Goal: Information Seeking & Learning: Learn about a topic

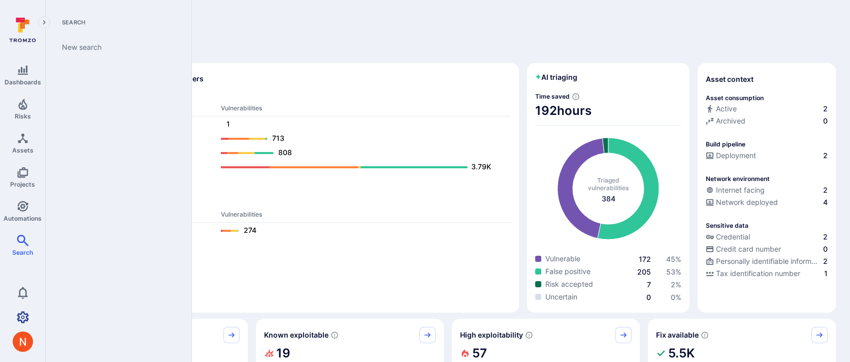
click at [24, 322] on icon "Settings" at bounding box center [23, 317] width 12 height 12
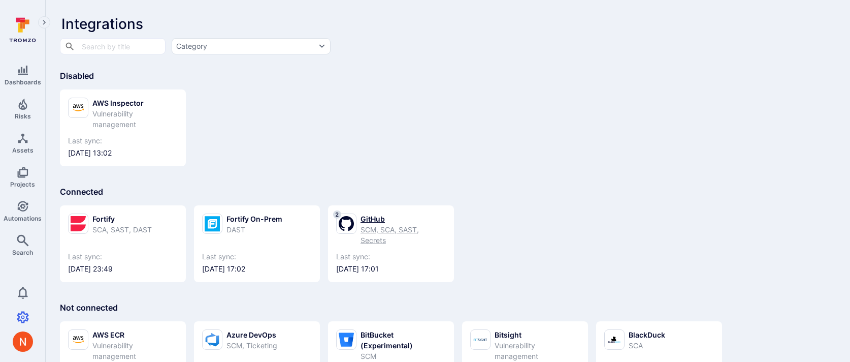
click at [360, 218] on div "2 GitHub SCM, SCA, SAST, Secrets" at bounding box center [391, 229] width 110 height 32
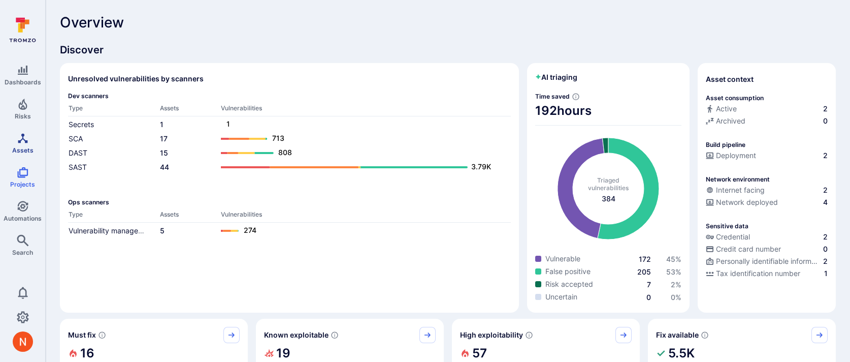
click at [22, 154] on link "Assets" at bounding box center [22, 143] width 45 height 30
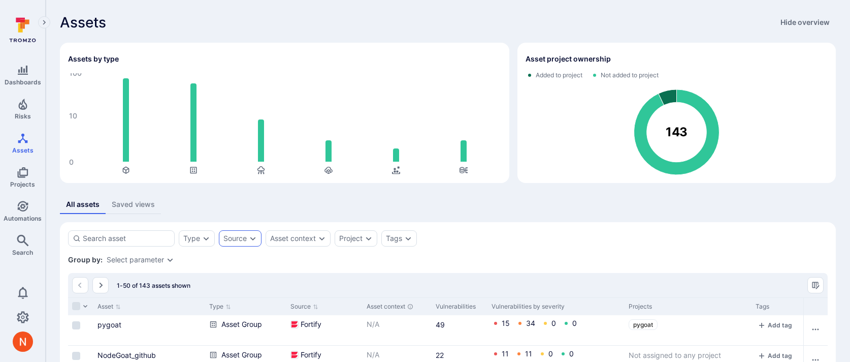
click at [259, 244] on div "Source" at bounding box center [240, 238] width 43 height 16
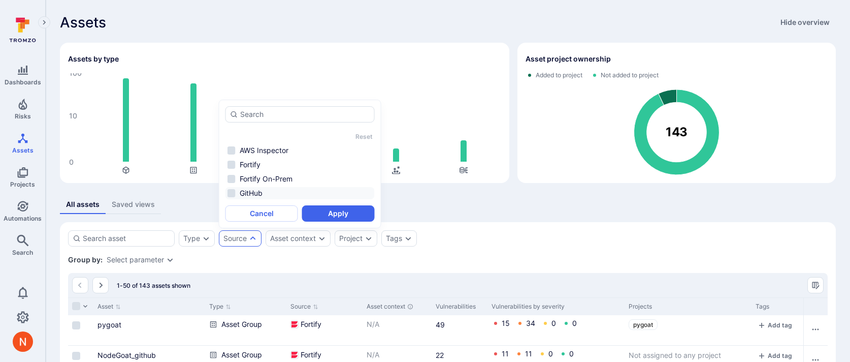
click at [259, 189] on li "GitHub" at bounding box center [300, 193] width 149 height 12
click at [357, 215] on button "Apply" at bounding box center [338, 213] width 73 height 16
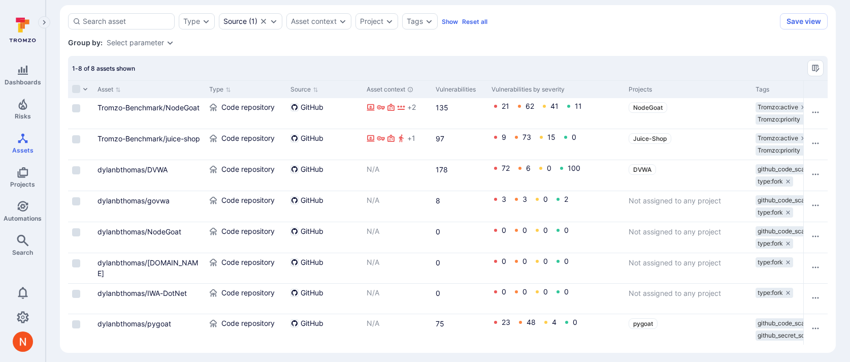
scroll to position [222, 0]
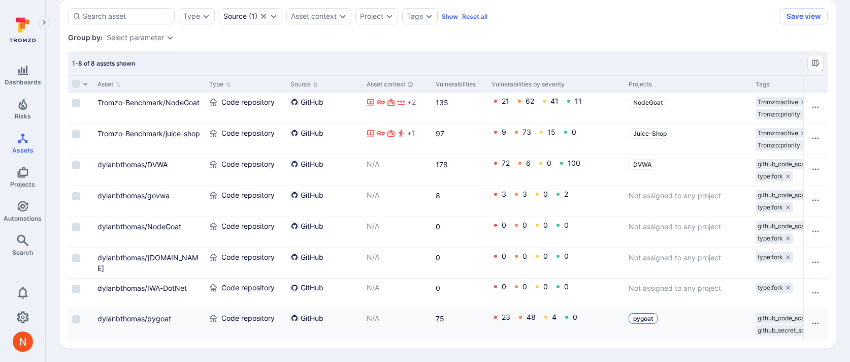
click at [649, 321] on span "pygoat" at bounding box center [644, 318] width 20 height 8
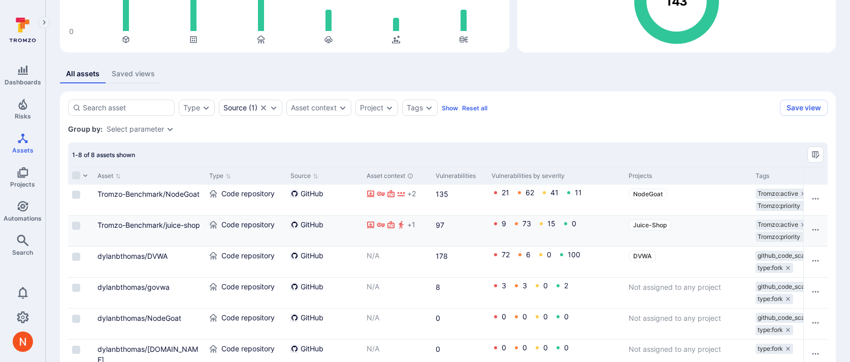
scroll to position [222, 0]
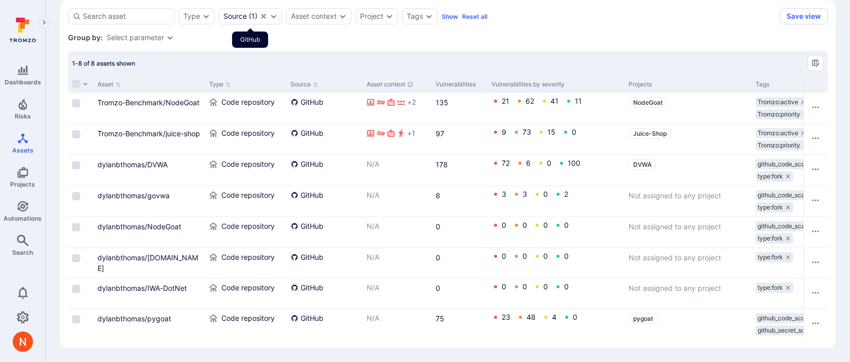
click at [263, 15] on icon "Clear selection" at bounding box center [264, 16] width 8 height 8
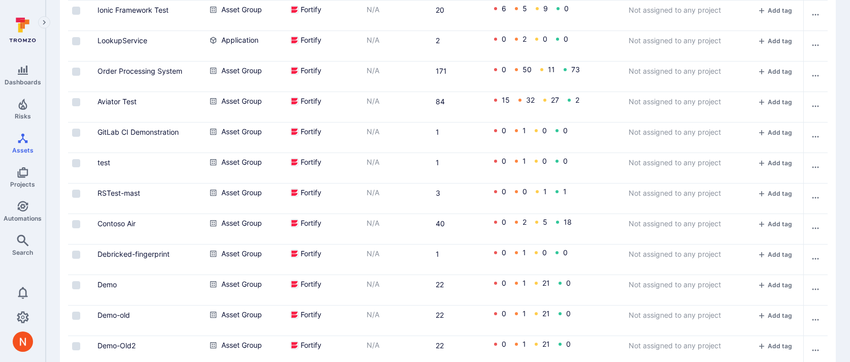
scroll to position [1523, 0]
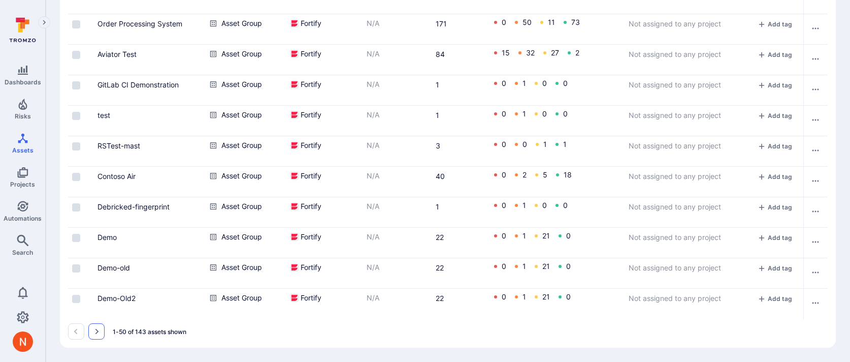
click at [96, 326] on button "Go to the next page" at bounding box center [96, 331] width 16 height 16
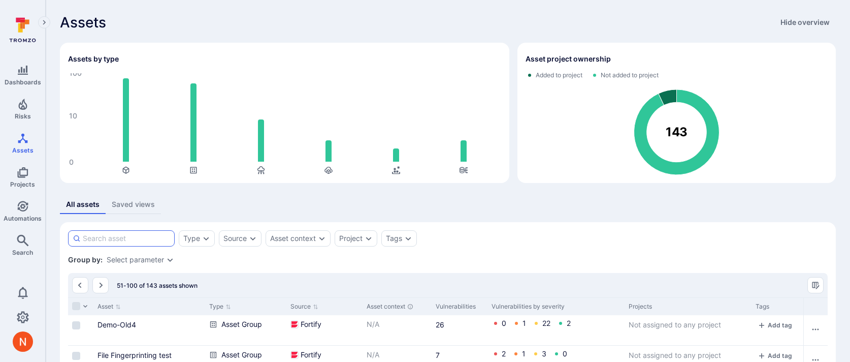
click at [157, 239] on input at bounding box center [126, 238] width 87 height 10
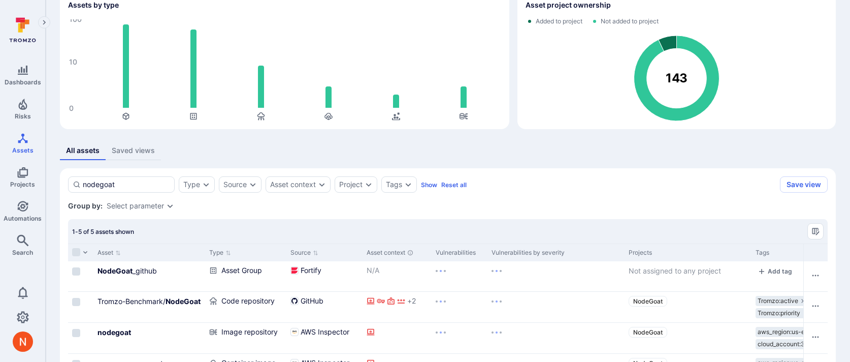
scroll to position [130, 0]
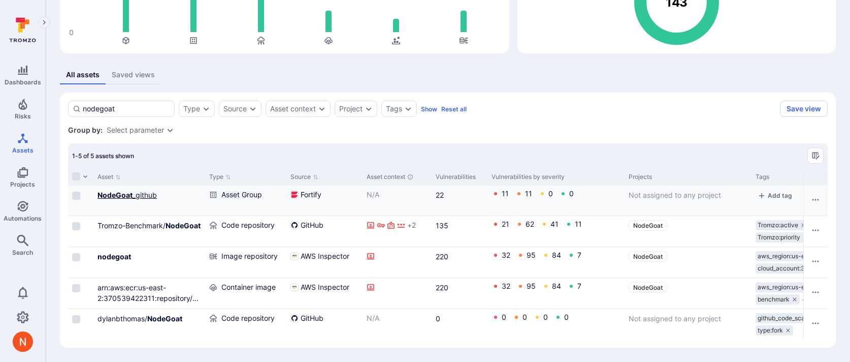
type input "nodegoat"
click at [141, 198] on link "NodeGoat _github" at bounding box center [127, 195] width 59 height 9
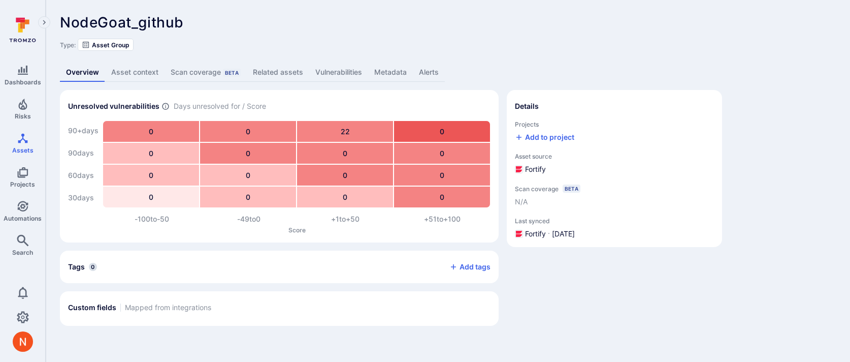
click at [285, 72] on link "Related assets" at bounding box center [278, 72] width 62 height 19
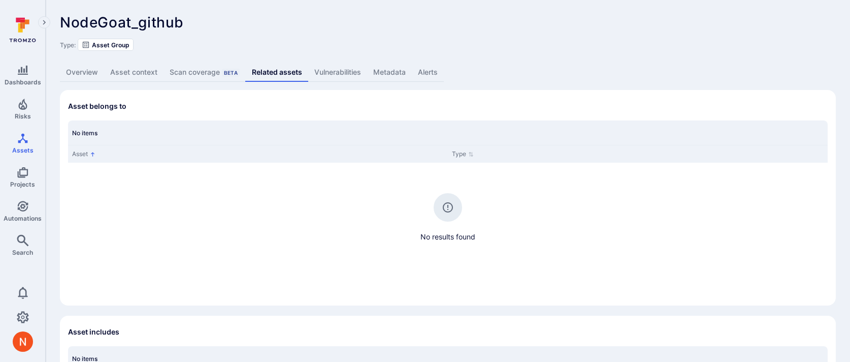
click at [377, 70] on link "Metadata" at bounding box center [389, 72] width 45 height 19
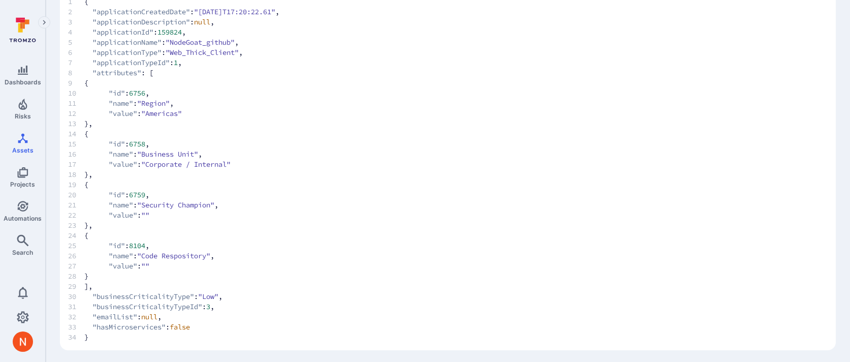
scroll to position [104, 0]
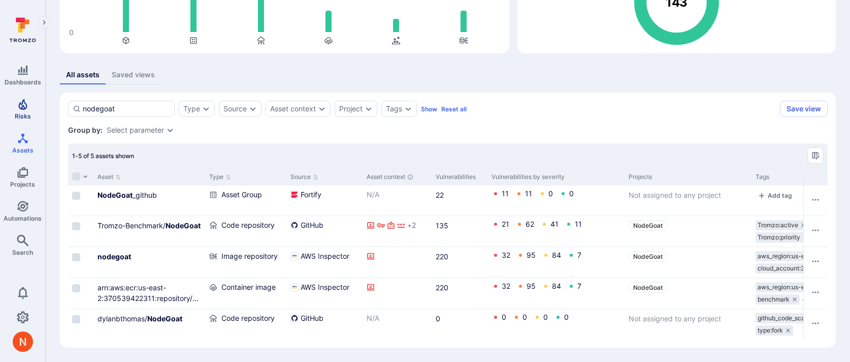
click at [20, 115] on span "Risks" at bounding box center [23, 116] width 16 height 8
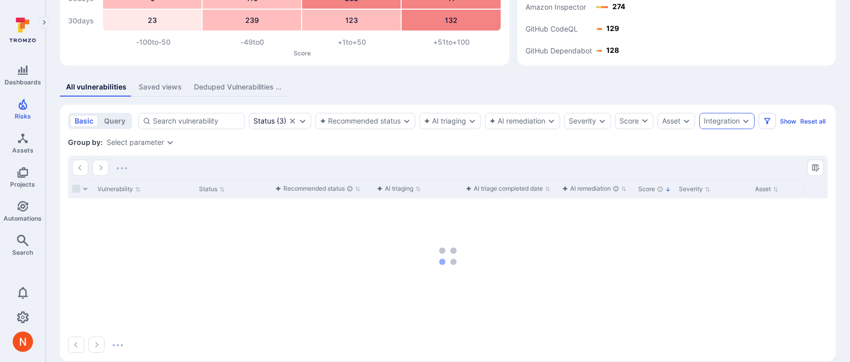
click at [723, 121] on div "Integration" at bounding box center [722, 121] width 36 height 8
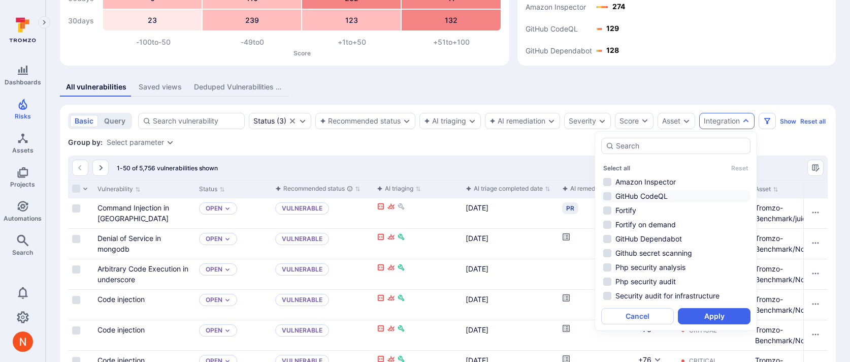
click at [662, 198] on li "GitHub CodeQL" at bounding box center [676, 196] width 149 height 12
click at [661, 237] on li "GitHub Dependabot" at bounding box center [676, 239] width 149 height 12
click at [662, 254] on li "Github secret scanning" at bounding box center [676, 253] width 149 height 12
click at [695, 319] on button "Apply" at bounding box center [714, 316] width 73 height 16
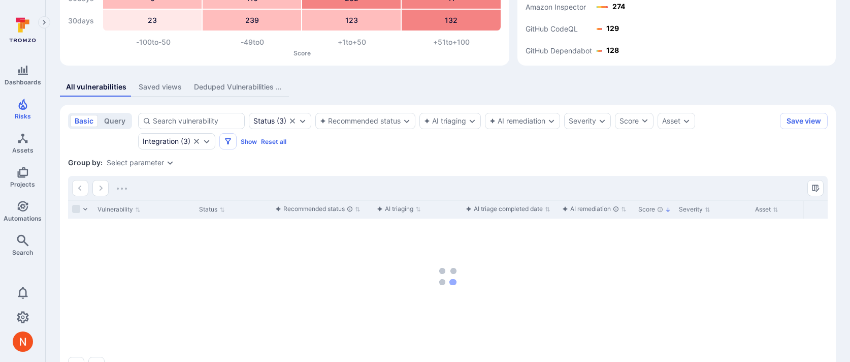
click at [143, 165] on div "Select parameter" at bounding box center [135, 163] width 57 height 8
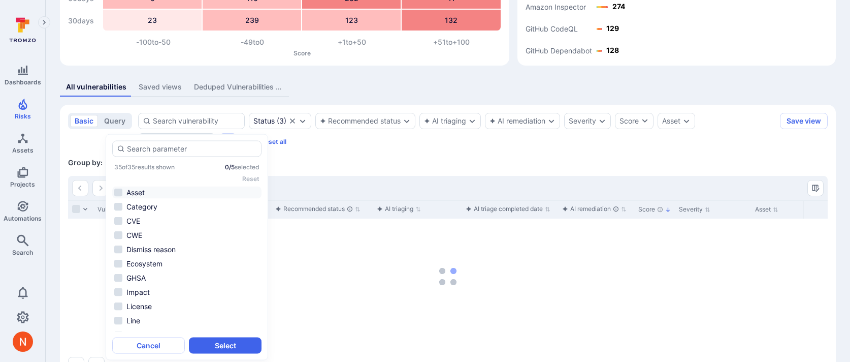
click at [140, 193] on li "Asset" at bounding box center [186, 192] width 149 height 12
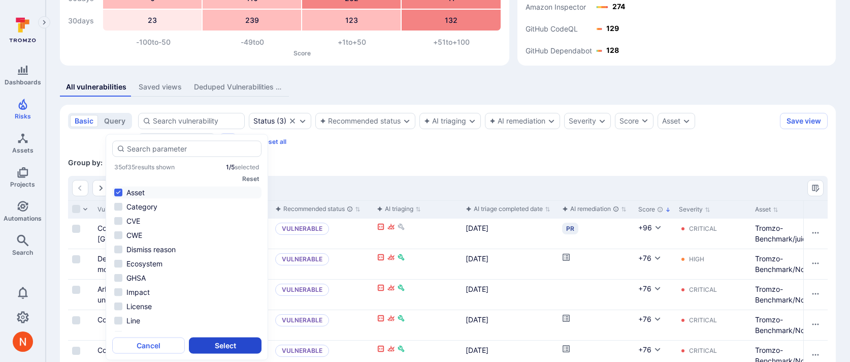
click at [208, 345] on button "Select" at bounding box center [225, 345] width 73 height 16
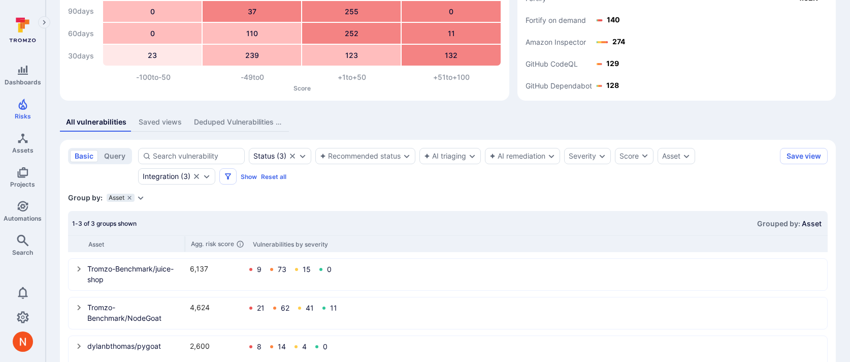
scroll to position [123, 0]
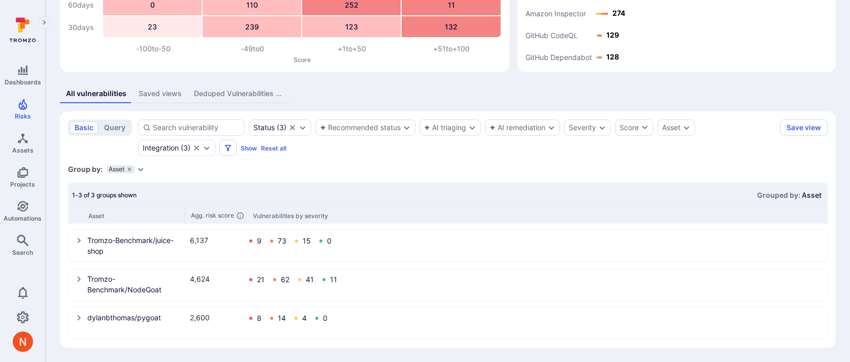
click at [78, 316] on icon "select group" at bounding box center [79, 317] width 8 height 8
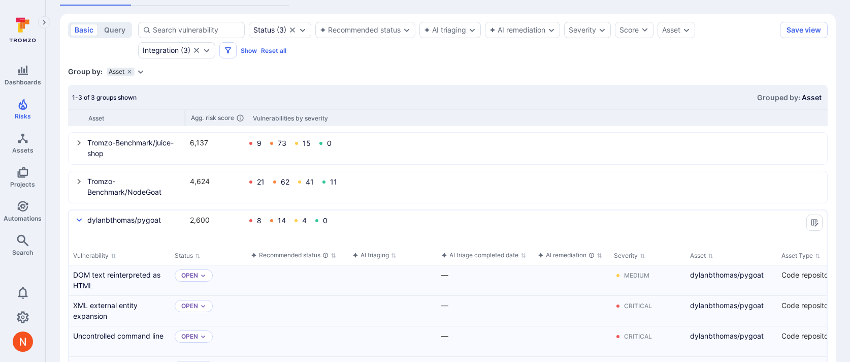
scroll to position [201, 0]
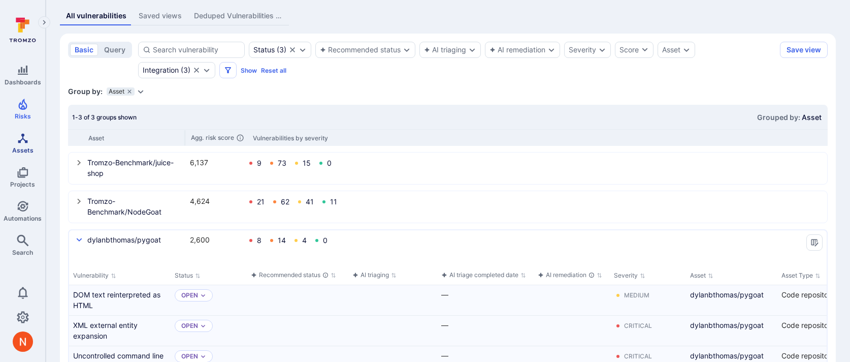
click at [27, 135] on icon "Assets" at bounding box center [23, 138] width 12 height 12
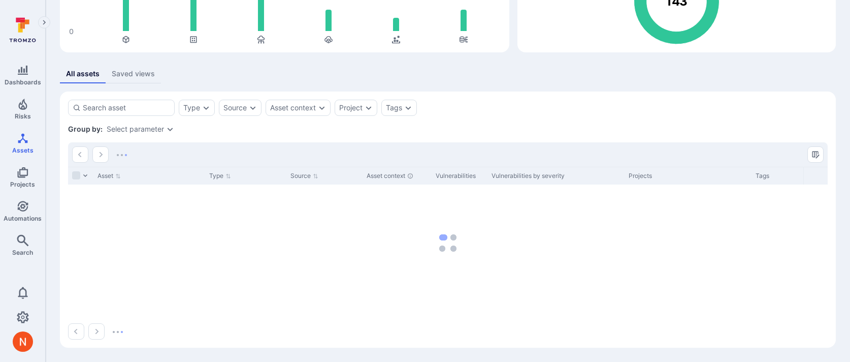
click at [156, 167] on div "Asset Type Source Asset context Vulnerabilities Vulnerabilities by severity Pro…" at bounding box center [448, 243] width 760 height 152
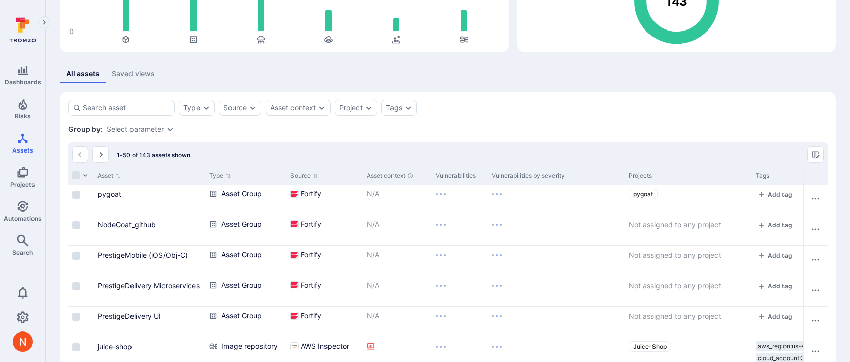
scroll to position [201, 0]
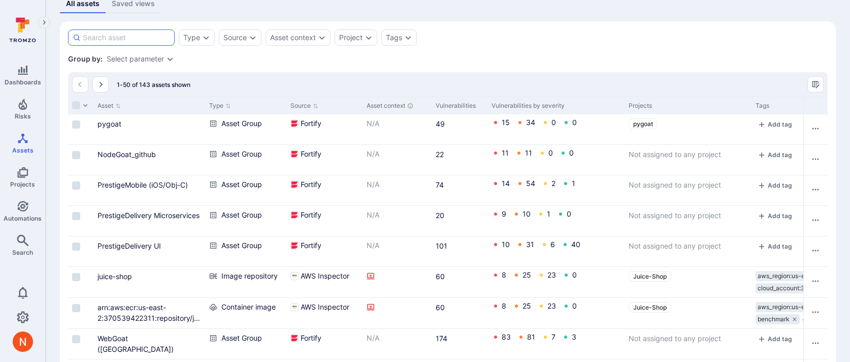
click at [148, 36] on input at bounding box center [126, 38] width 87 height 10
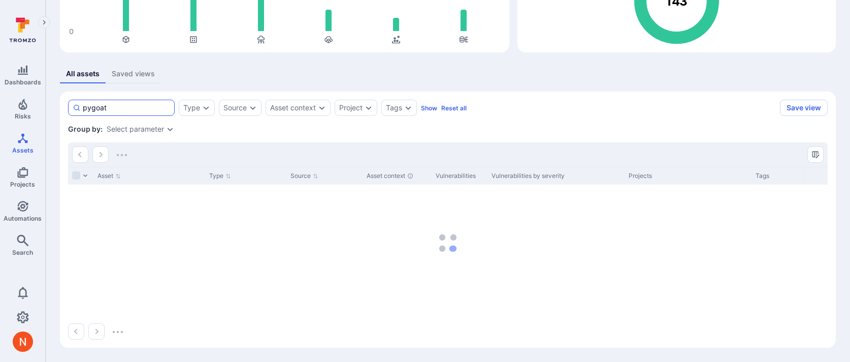
scroll to position [110, 0]
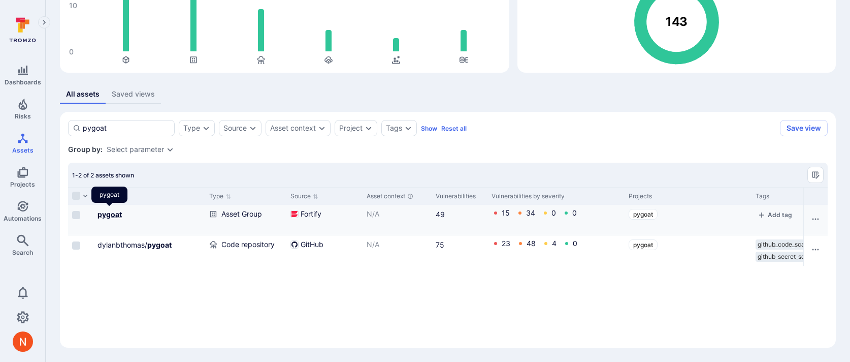
type input "pygoat"
click at [110, 214] on b "pygoat" at bounding box center [110, 214] width 24 height 9
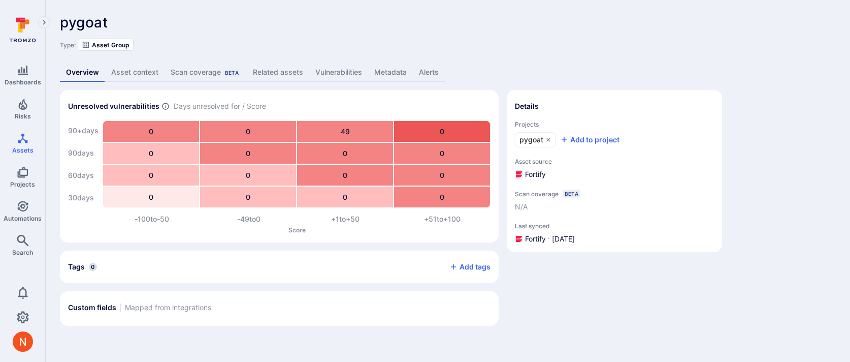
click at [394, 70] on link "Metadata" at bounding box center [390, 72] width 45 height 19
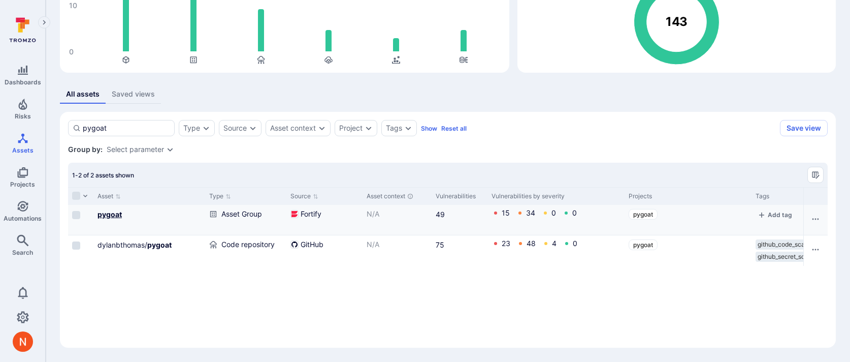
click at [109, 213] on b "pygoat" at bounding box center [110, 214] width 24 height 9
click at [135, 248] on link "dylanbthomas/ pygoat" at bounding box center [135, 244] width 74 height 9
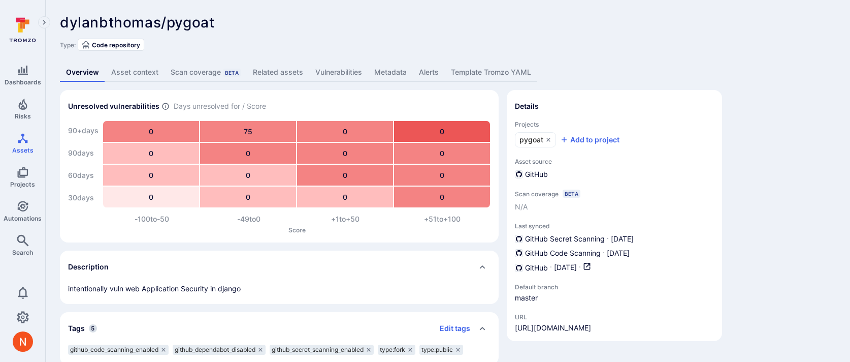
click at [387, 74] on link "Metadata" at bounding box center [390, 72] width 45 height 19
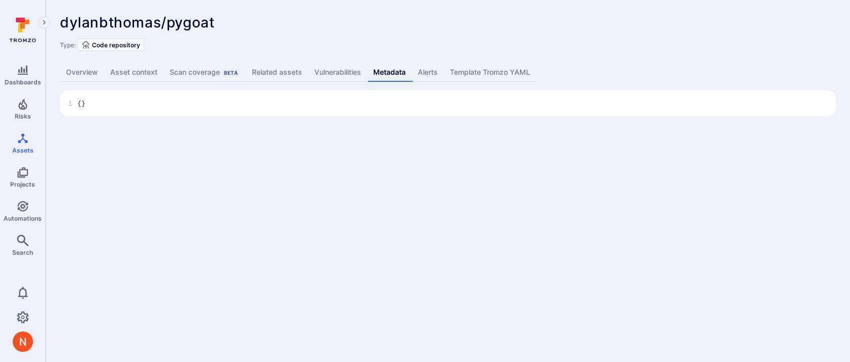
click at [86, 70] on link "Overview" at bounding box center [82, 72] width 44 height 19
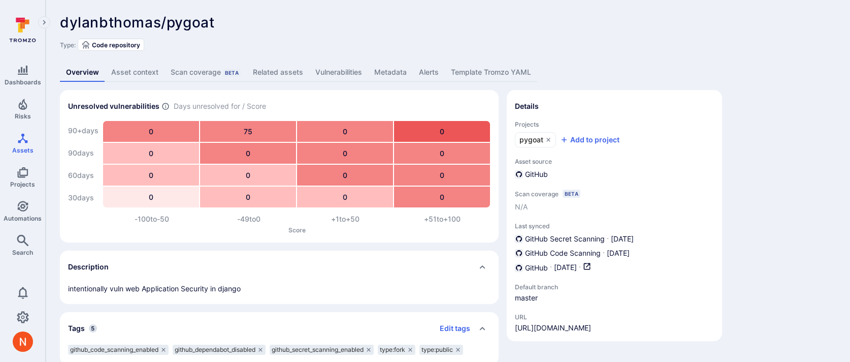
click at [341, 68] on link "Vulnerabilities" at bounding box center [338, 72] width 59 height 19
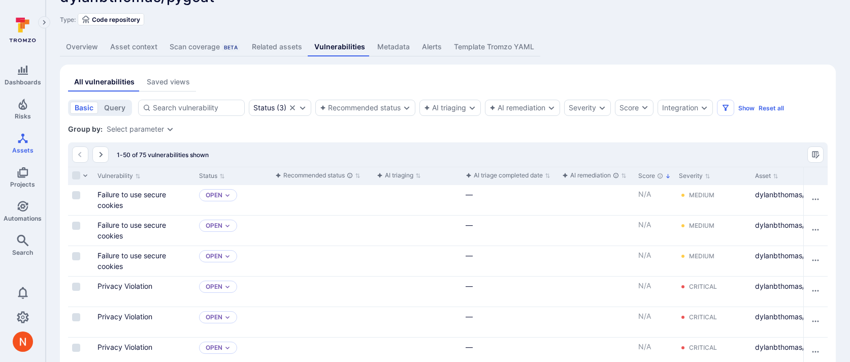
scroll to position [28, 0]
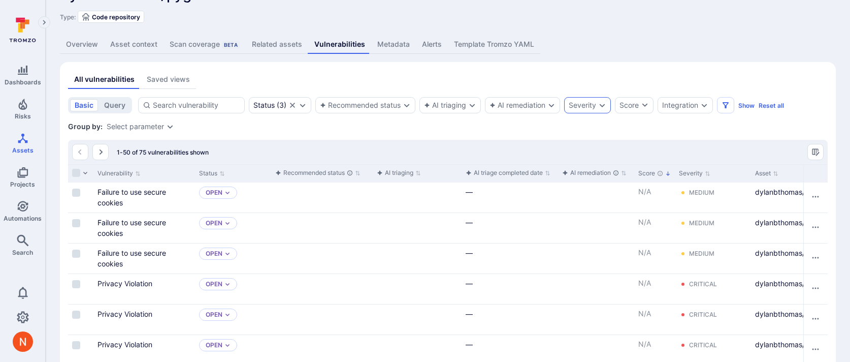
click at [579, 106] on div "Severity" at bounding box center [582, 105] width 27 height 8
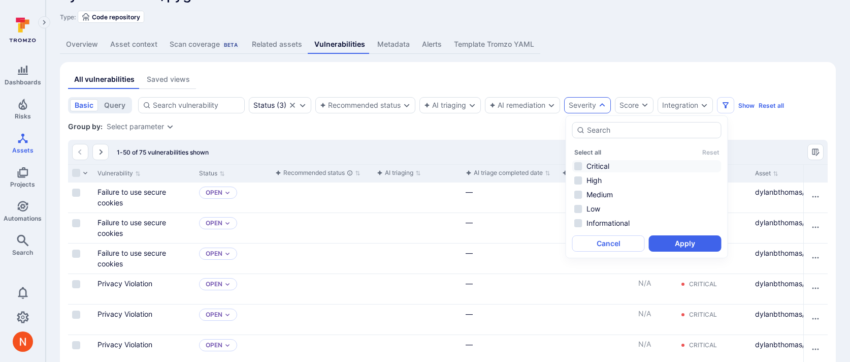
click at [588, 166] on li "Critical" at bounding box center [647, 166] width 149 height 12
click at [596, 178] on li "High" at bounding box center [647, 180] width 149 height 12
click at [681, 241] on button "Apply" at bounding box center [685, 243] width 73 height 16
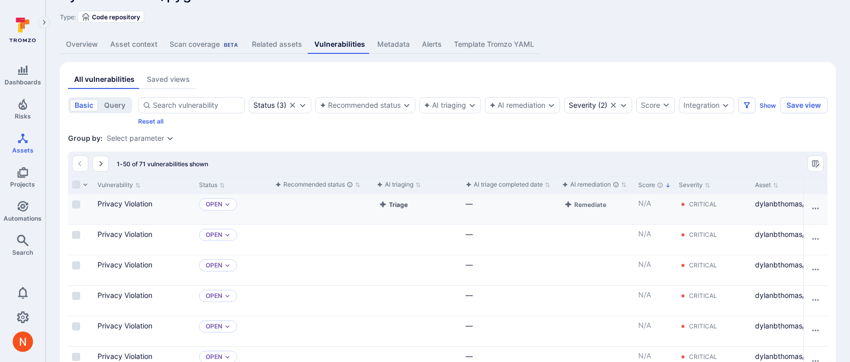
click at [390, 204] on button "Triage" at bounding box center [393, 204] width 33 height 12
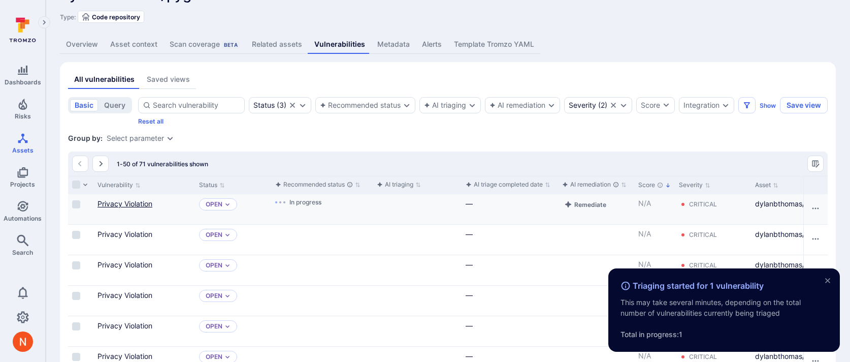
click at [100, 201] on link "Privacy Violation" at bounding box center [125, 203] width 55 height 9
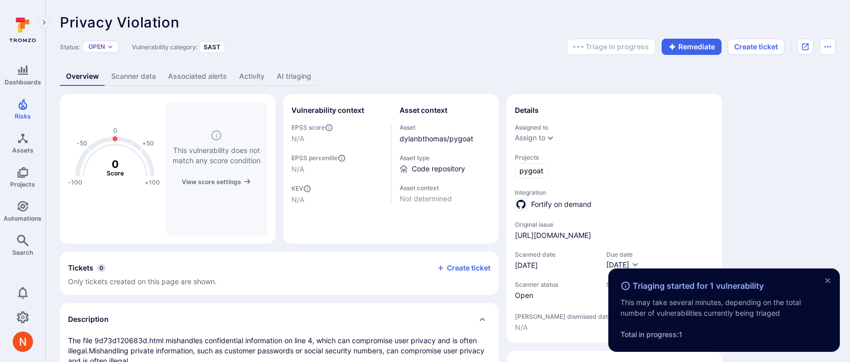
click at [396, 21] on div "Privacy Violation ... Show more" at bounding box center [375, 22] width 631 height 16
click at [789, 207] on div "-100 -50 0 +50 +100 0 Score This vulnerability does not match any score conditi…" at bounding box center [448, 328] width 776 height 469
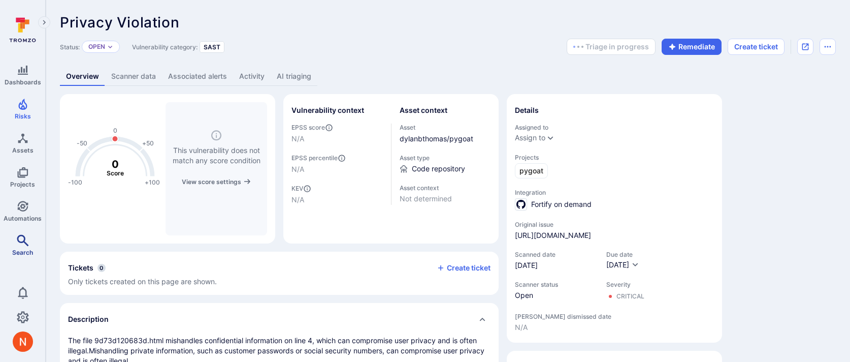
click at [28, 245] on link "Search" at bounding box center [22, 245] width 45 height 30
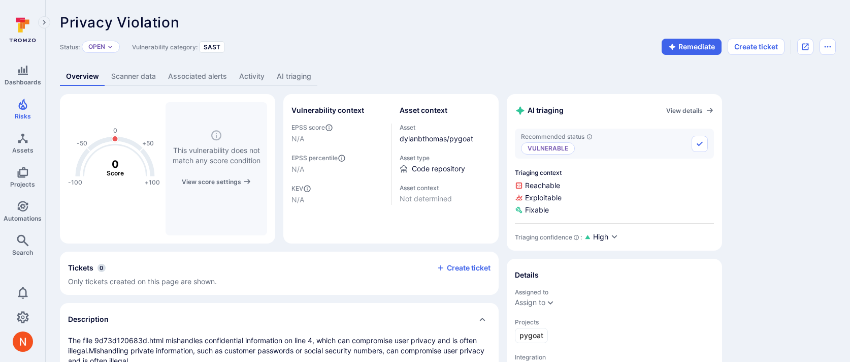
click at [306, 75] on link "AI triaging" at bounding box center [294, 76] width 47 height 19
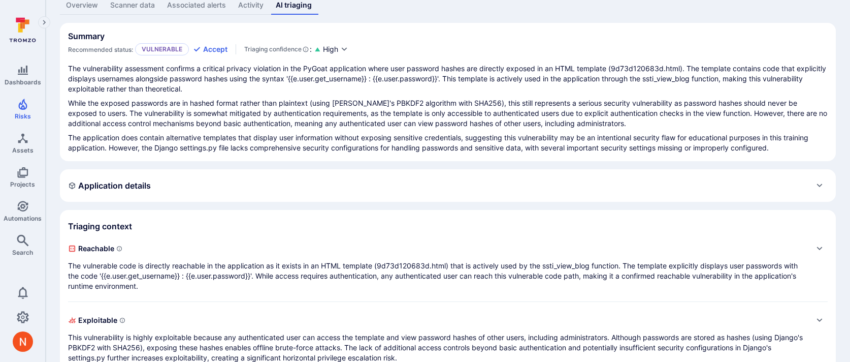
scroll to position [85, 0]
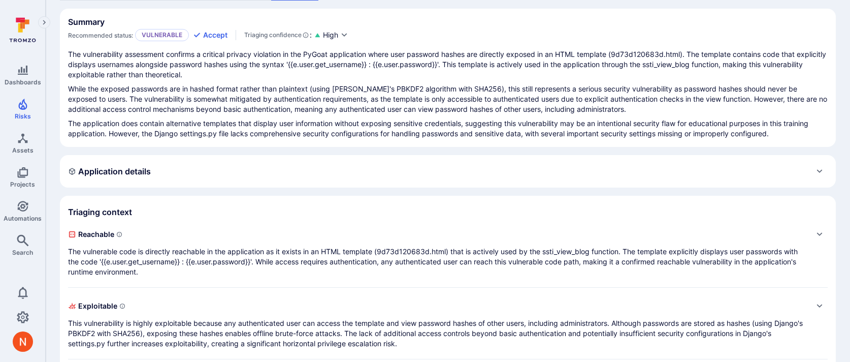
click at [344, 175] on div "Application details" at bounding box center [448, 171] width 760 height 16
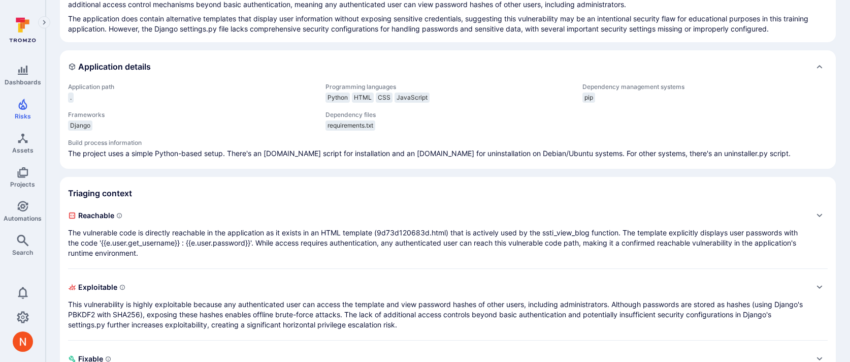
click at [338, 231] on p "The vulnerable code is directly reachable in the application as it exists in an…" at bounding box center [438, 243] width 740 height 30
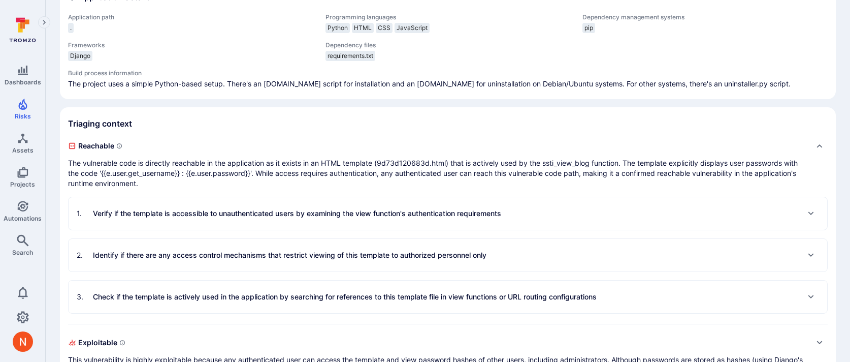
click at [341, 216] on p "Verify if the template is accessible to unauthenticated users by examining the …" at bounding box center [297, 213] width 408 height 10
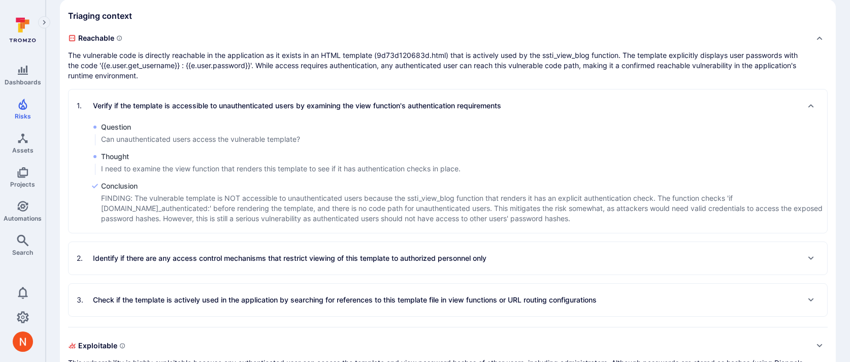
scroll to position [382, 0]
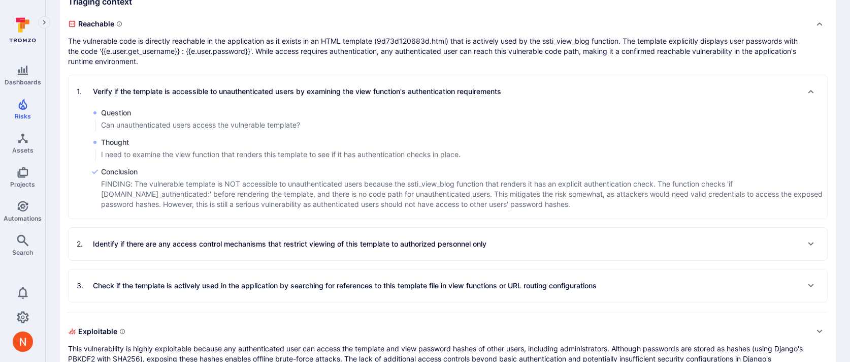
click at [324, 239] on p "Identify if there are any access control mechanisms that restrict viewing of th…" at bounding box center [290, 244] width 394 height 10
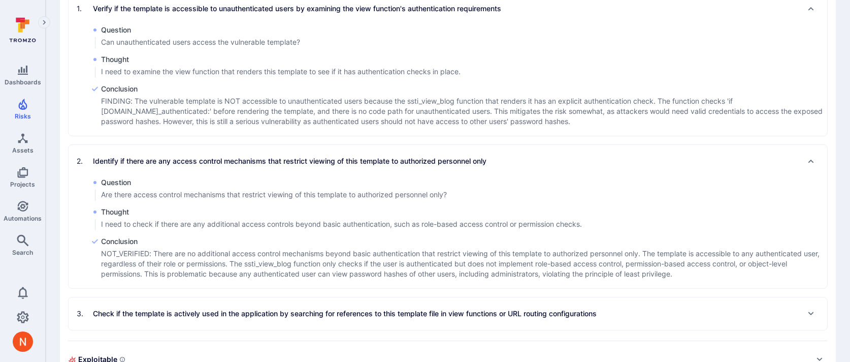
scroll to position [492, 0]
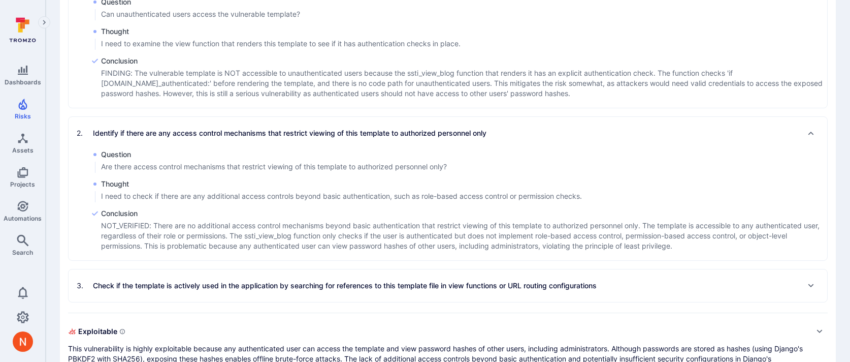
click at [321, 286] on p "Check if the template is actively used in the application by searching for refe…" at bounding box center [345, 285] width 504 height 10
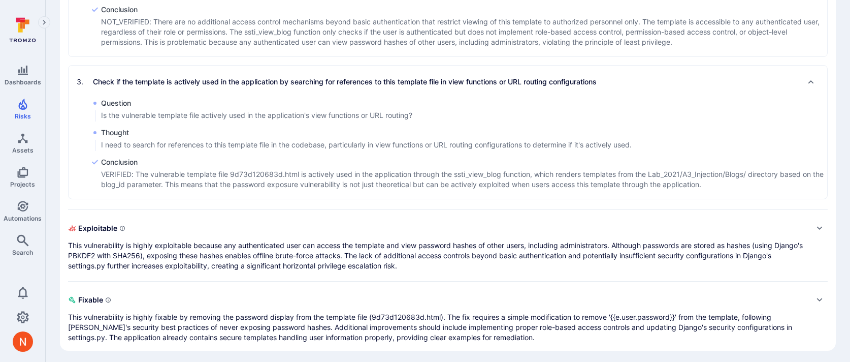
scroll to position [698, 0]
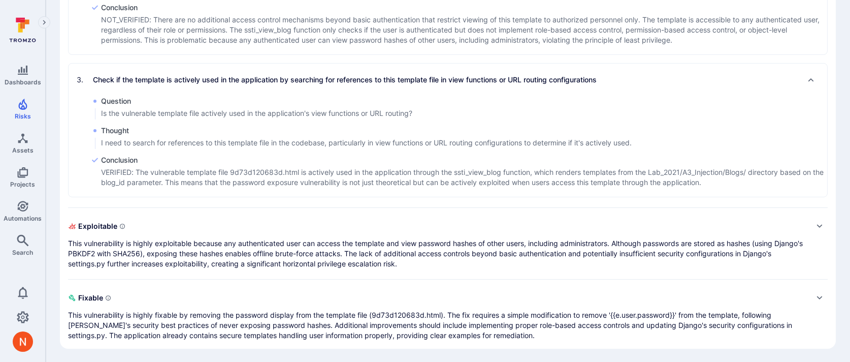
click at [325, 239] on p "This vulnerability is highly exploitable because any authenticated user can acc…" at bounding box center [438, 253] width 740 height 30
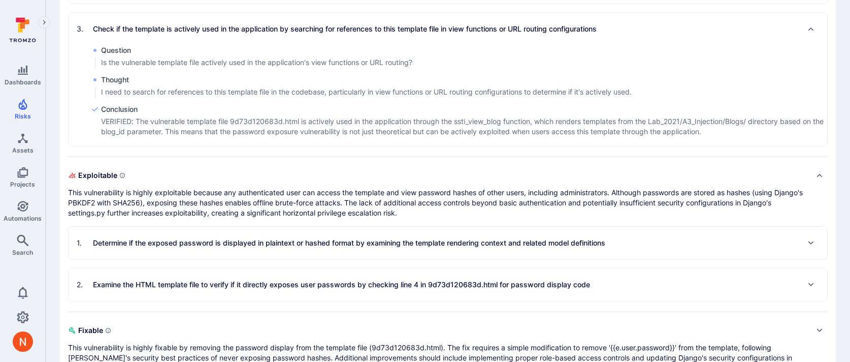
scroll to position [781, 0]
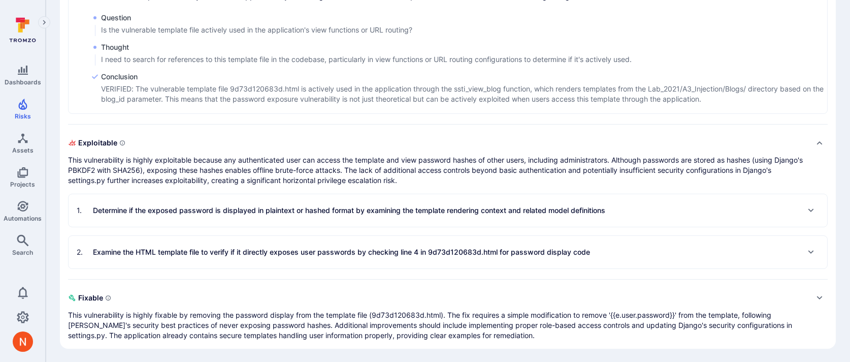
click at [325, 212] on p "Determine if the exposed password is displayed in plaintext or hashed format by…" at bounding box center [349, 210] width 513 height 10
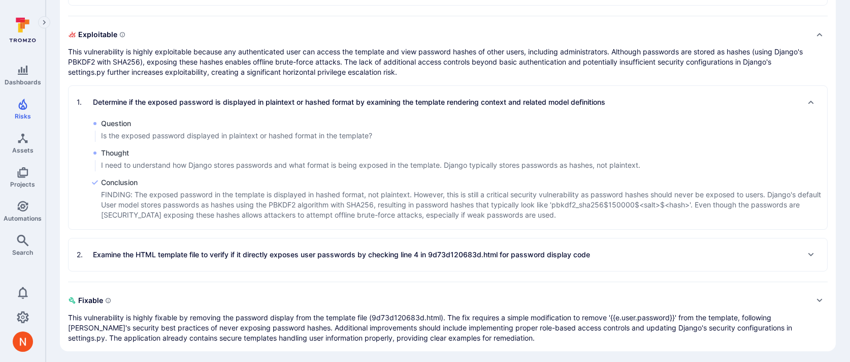
scroll to position [892, 0]
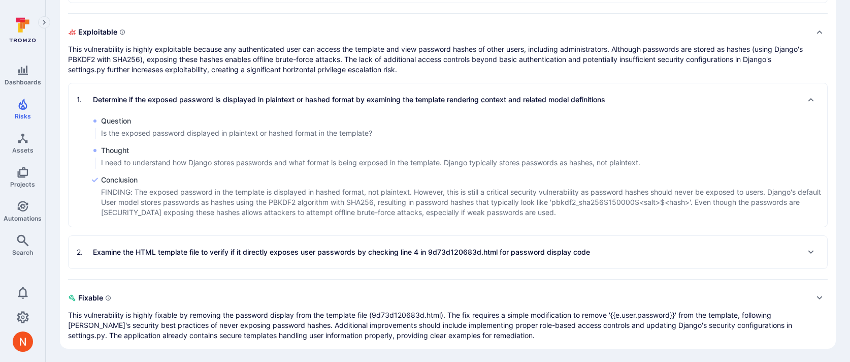
click at [319, 244] on div "2 . Examine the HTML template file to verify if it directly exposes user passwo…" at bounding box center [334, 252] width 514 height 16
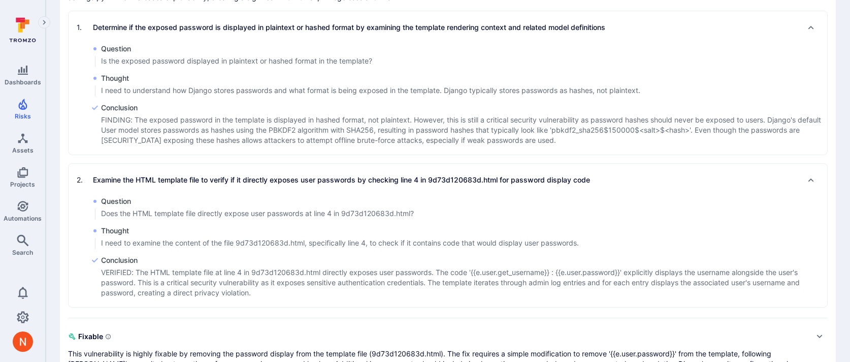
scroll to position [1003, 0]
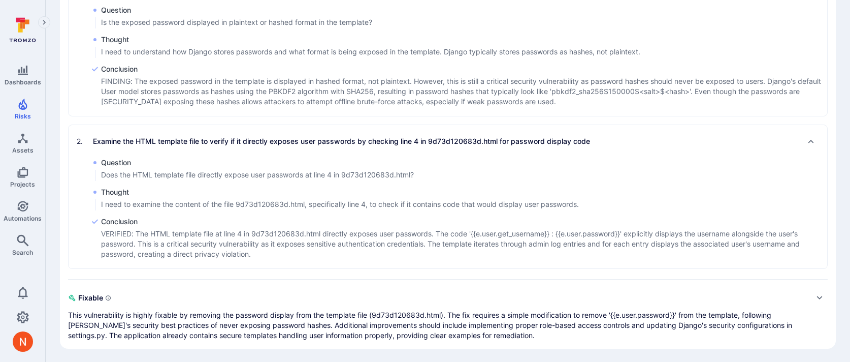
click at [303, 307] on div "Fixable This vulnerability is highly fixable by removing the password display f…" at bounding box center [438, 315] width 740 height 51
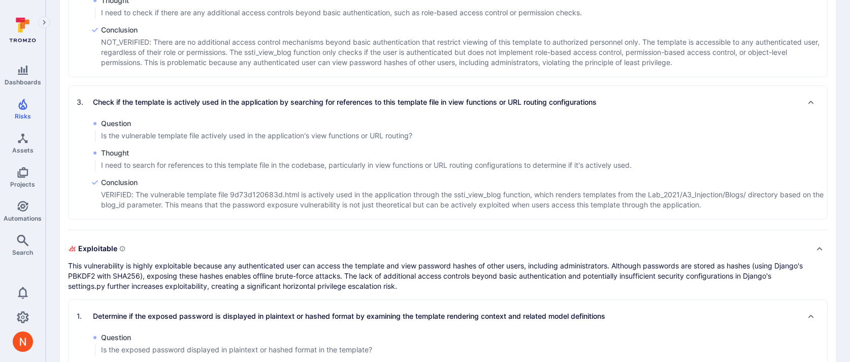
scroll to position [676, 0]
